Goal: Navigation & Orientation: Find specific page/section

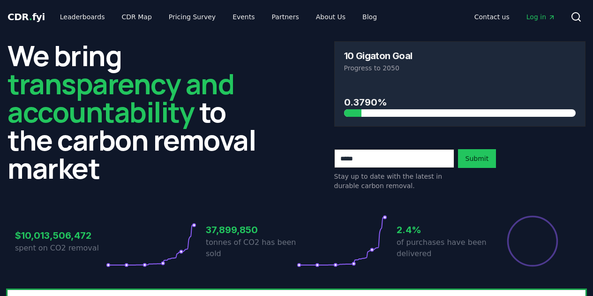
click at [349, 56] on h3 "10 Gigaton Goal" at bounding box center [378, 55] width 68 height 9
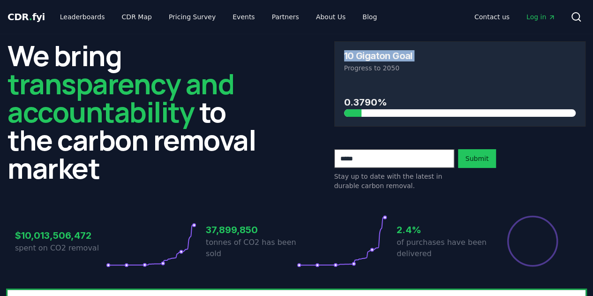
click at [349, 56] on h3 "10 Gigaton Goal" at bounding box center [378, 55] width 68 height 9
click at [350, 55] on h3 "10 Gigaton Goal" at bounding box center [378, 55] width 68 height 9
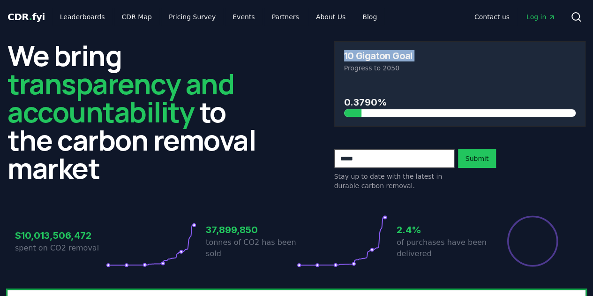
click at [350, 55] on h3 "10 Gigaton Goal" at bounding box center [378, 55] width 68 height 9
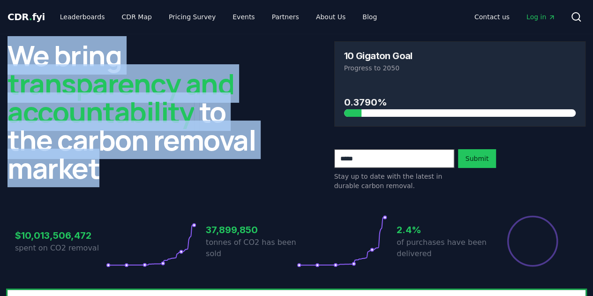
drag, startPoint x: 111, startPoint y: 172, endPoint x: 17, endPoint y: 51, distance: 153.3
click at [17, 51] on h2 "We bring transparency and accountability to the carbon removal market" at bounding box center [133, 111] width 252 height 141
drag, startPoint x: 17, startPoint y: 51, endPoint x: 117, endPoint y: 176, distance: 160.0
click at [117, 176] on h2 "We bring transparency and accountability to the carbon removal market" at bounding box center [133, 111] width 252 height 141
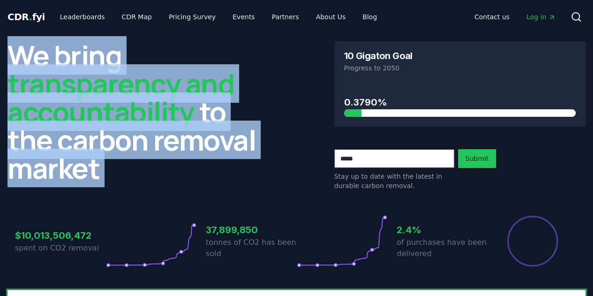
click at [117, 176] on h2 "We bring transparency and accountability to the carbon removal market" at bounding box center [133, 111] width 252 height 141
drag, startPoint x: 117, startPoint y: 176, endPoint x: 15, endPoint y: 57, distance: 156.8
click at [15, 57] on h2 "We bring transparency and accountability to the carbon removal market" at bounding box center [133, 111] width 252 height 141
drag, startPoint x: 15, startPoint y: 57, endPoint x: 111, endPoint y: 166, distance: 145.4
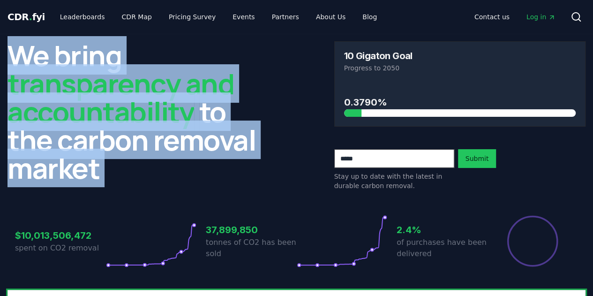
click at [111, 166] on h2 "We bring transparency and accountability to the carbon removal market" at bounding box center [133, 111] width 252 height 141
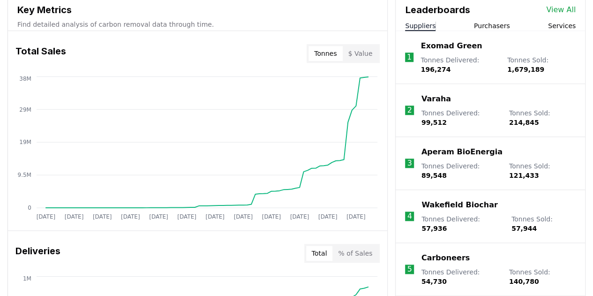
scroll to position [352, 0]
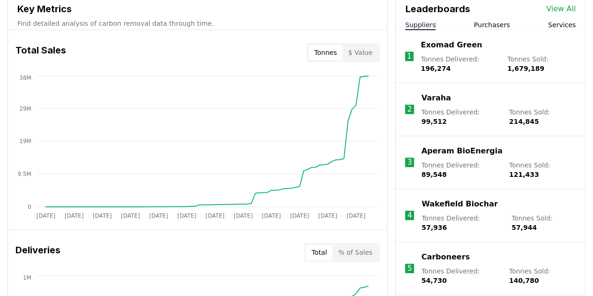
click at [297, 46] on div "Total Sales Tonnes $ Value" at bounding box center [197, 53] width 379 height 34
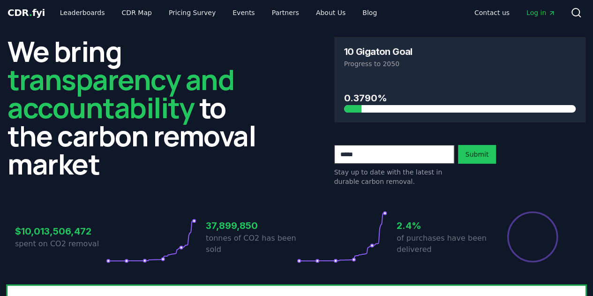
scroll to position [0, 0]
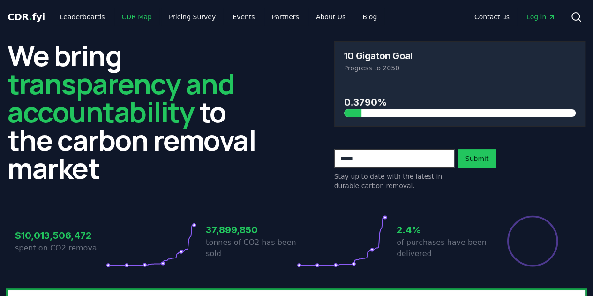
click at [127, 19] on link "CDR Map" at bounding box center [136, 16] width 45 height 17
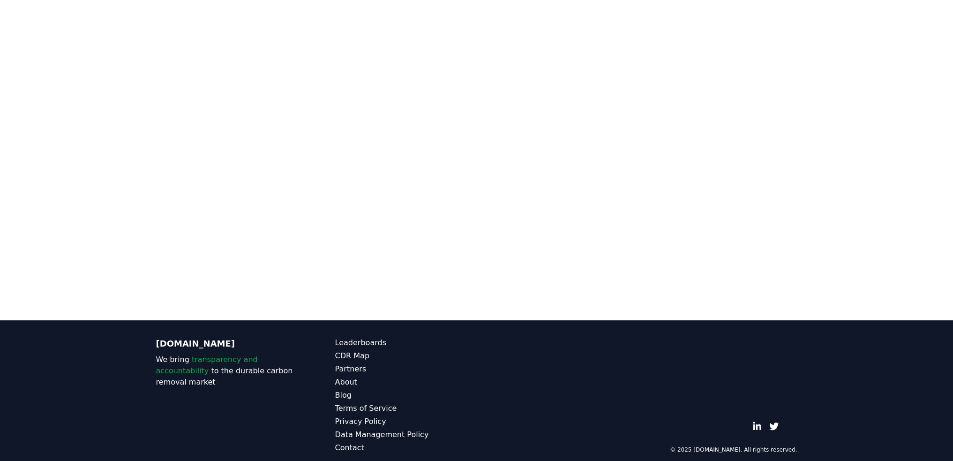
scroll to position [101, 0]
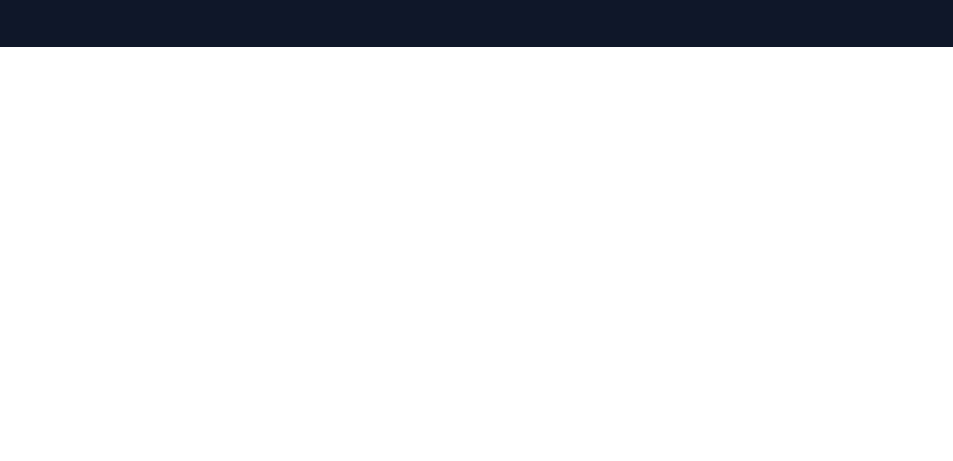
drag, startPoint x: 0, startPoint y: 20, endPoint x: 42, endPoint y: 31, distance: 43.2
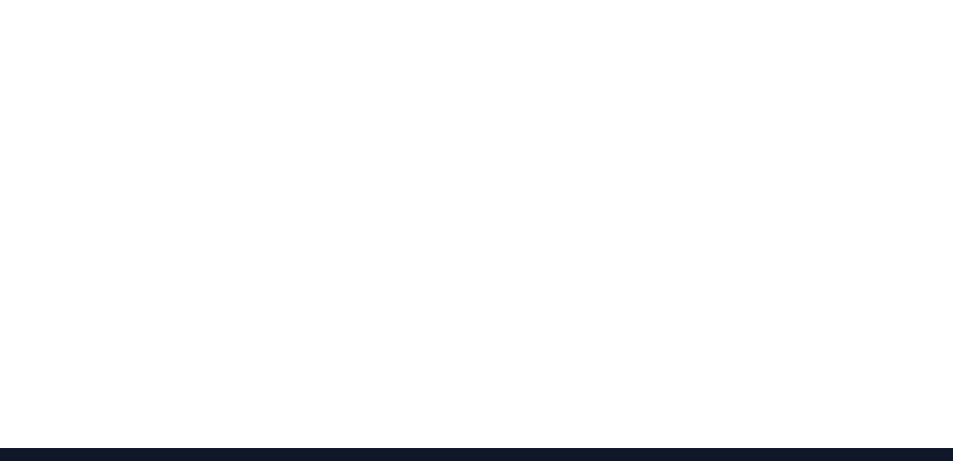
scroll to position [289, 0]
